Goal: Information Seeking & Learning: Find specific fact

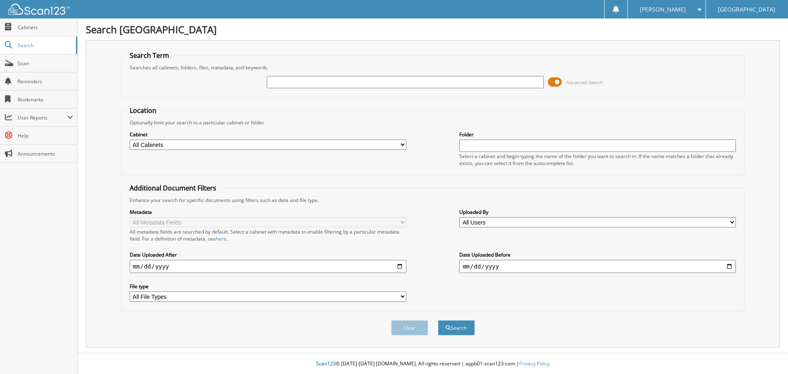
click at [510, 80] on input "text" at bounding box center [405, 82] width 277 height 12
type input "49831"
click at [438, 320] on button "Search" at bounding box center [456, 327] width 37 height 15
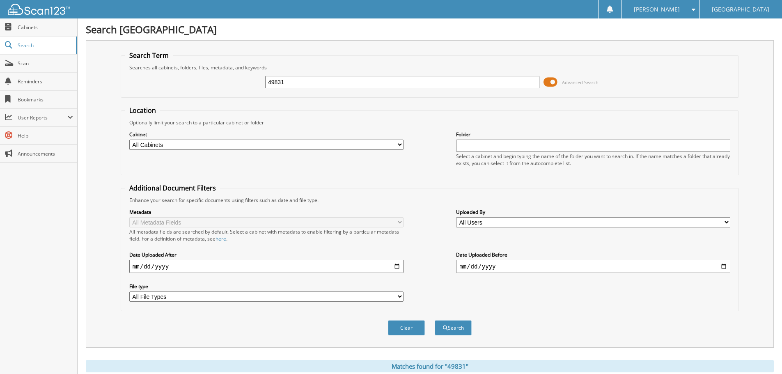
click at [512, 83] on input "49831" at bounding box center [402, 82] width 274 height 12
type input "498313"
click at [551, 80] on span at bounding box center [551, 82] width 14 height 12
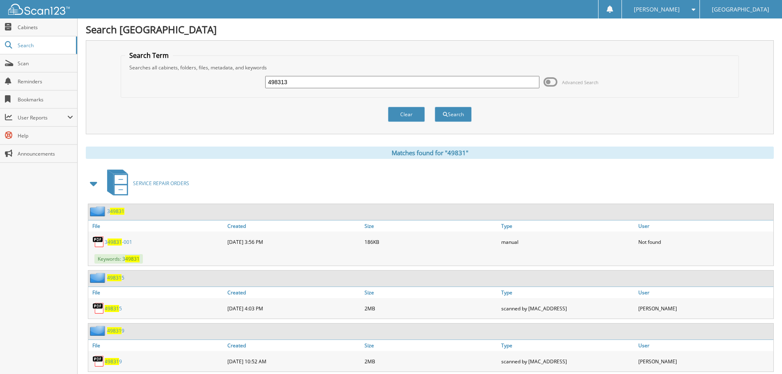
click at [114, 307] on span "49831" at bounding box center [112, 308] width 14 height 7
click at [408, 115] on button "Clear" at bounding box center [406, 114] width 37 height 15
